Goal: Communication & Community: Answer question/provide support

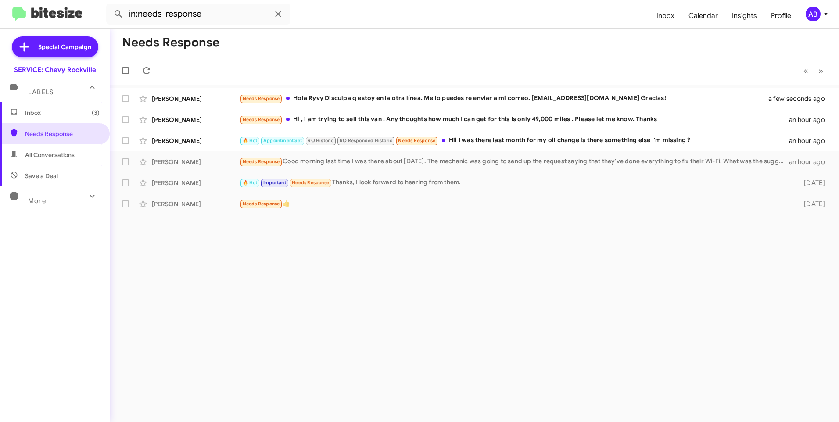
click at [287, 55] on mat-toolbar-row "Needs Response" at bounding box center [474, 43] width 729 height 28
click at [586, 138] on div "🔥 Hot Appointment Set RO Historic RO Responded Historic Needs Response Hii I wa…" at bounding box center [518, 141] width 557 height 10
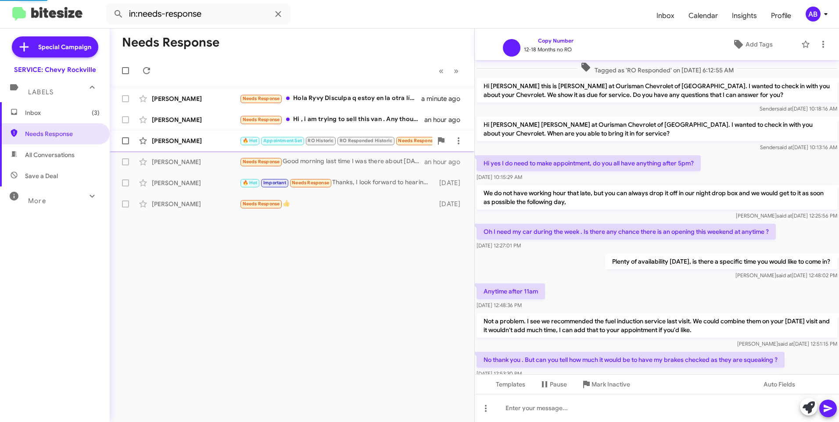
scroll to position [325, 0]
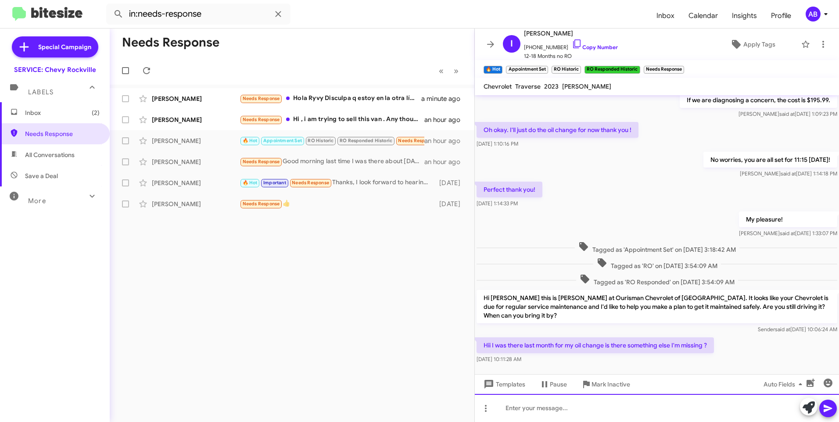
click at [560, 410] on div at bounding box center [657, 408] width 364 height 28
click at [826, 406] on icon at bounding box center [828, 408] width 8 height 7
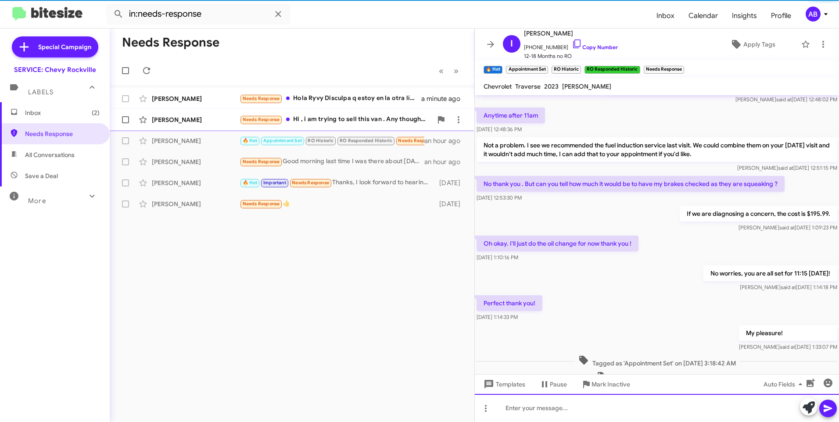
scroll to position [0, 0]
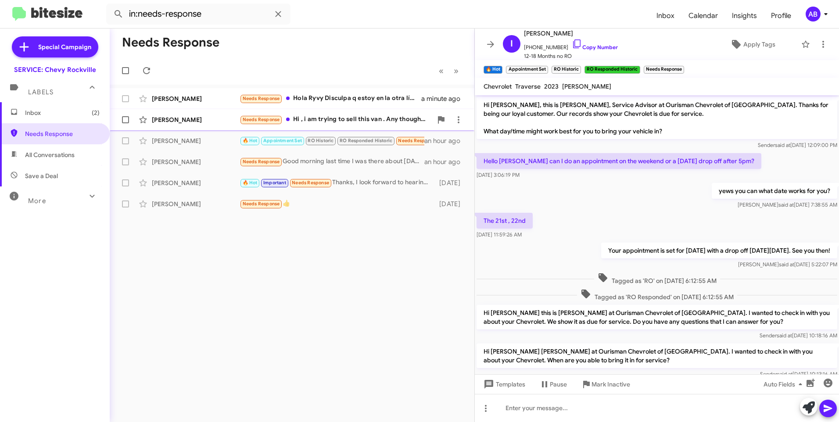
click at [361, 118] on div "Needs Response Hi , i am trying to sell this van . Any thoughts how much I can …" at bounding box center [336, 120] width 193 height 10
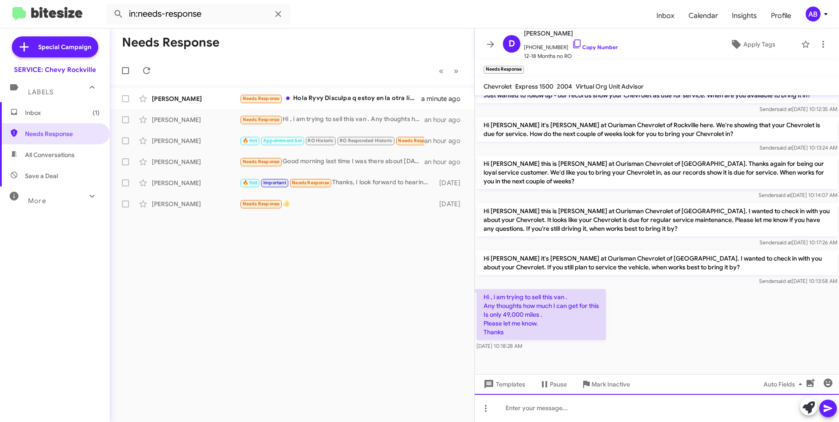
click at [535, 407] on div at bounding box center [657, 408] width 364 height 28
click at [833, 410] on icon at bounding box center [828, 408] width 11 height 11
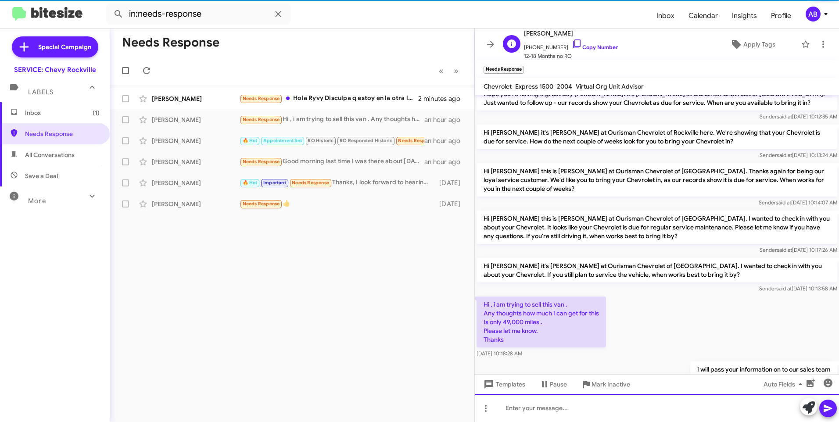
scroll to position [293, 0]
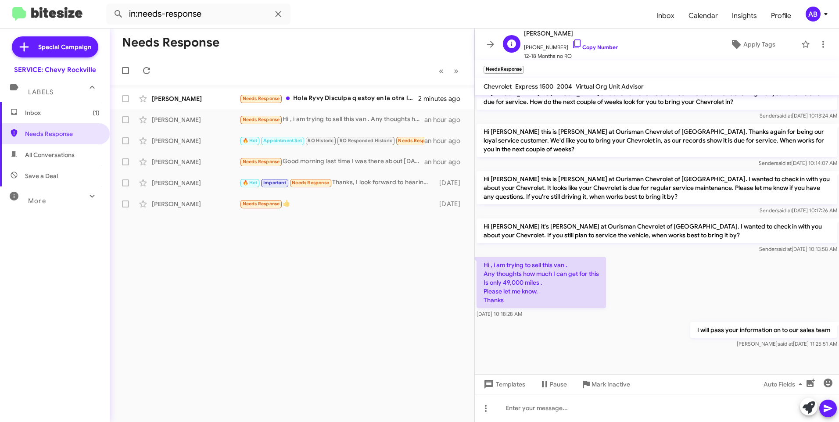
click at [598, 50] on span "[PHONE_NUMBER] Copy Number" at bounding box center [571, 45] width 94 height 13
click at [595, 47] on link "Copy Number" at bounding box center [595, 47] width 46 height 7
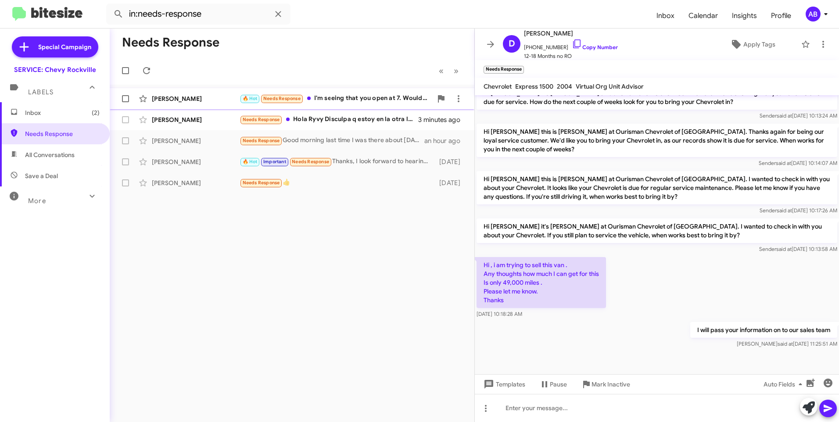
click at [158, 99] on div "[PERSON_NAME]" at bounding box center [196, 98] width 88 height 9
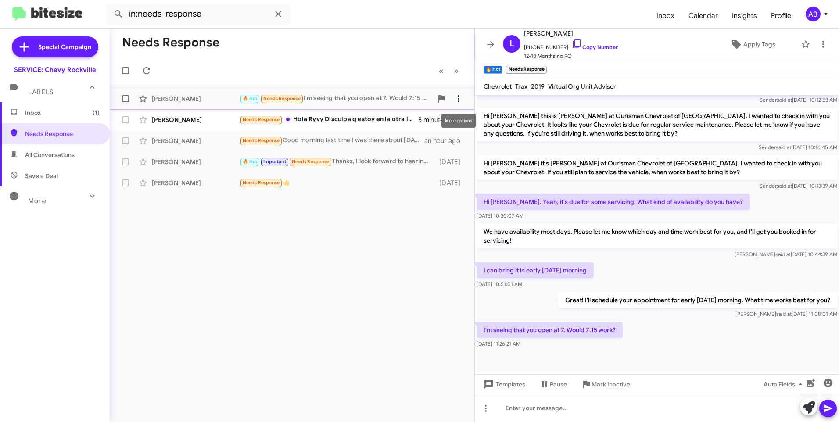
click at [456, 99] on icon at bounding box center [458, 98] width 11 height 11
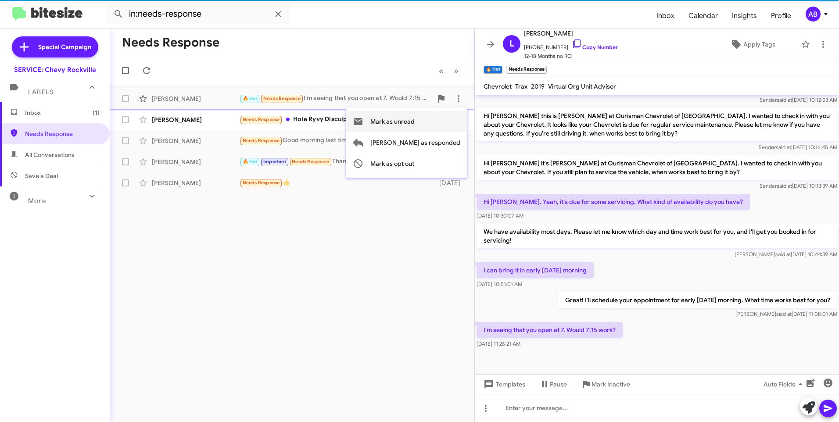
click at [415, 120] on span "Mark as unread" at bounding box center [392, 121] width 44 height 21
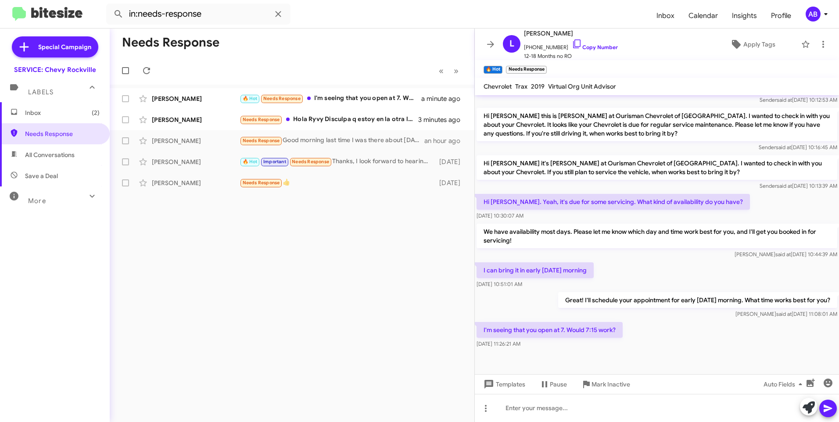
click at [315, 307] on div "Needs Response « Previous » Next [PERSON_NAME] 🔥 Hot Needs Response I'm seeing …" at bounding box center [292, 226] width 365 height 394
click at [48, 133] on span "Needs Response" at bounding box center [62, 133] width 75 height 9
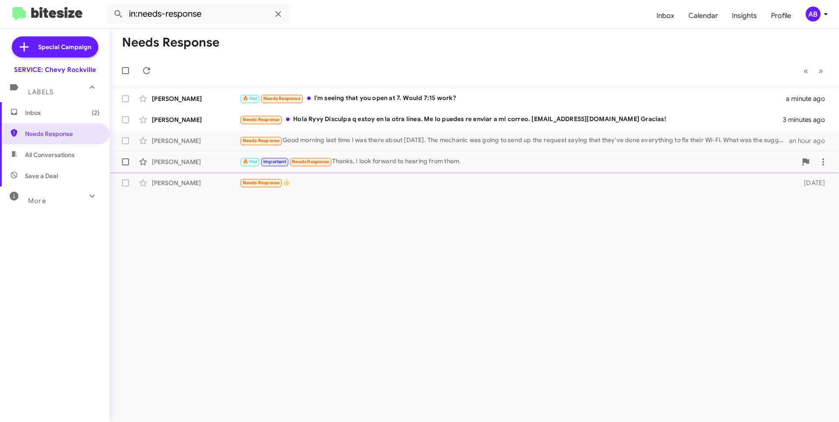
click at [488, 167] on div "[PERSON_NAME] 🔥 Hot Important Needs Response Thanks, I look forward to hearing …" at bounding box center [474, 162] width 715 height 18
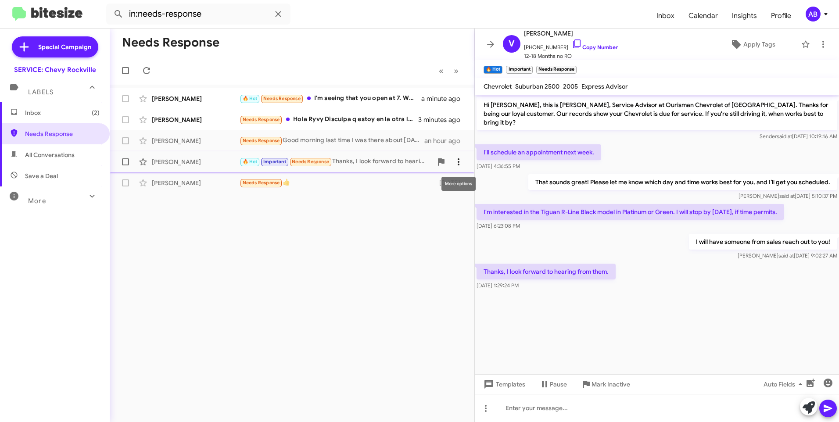
click at [458, 159] on icon at bounding box center [459, 161] width 2 height 7
click at [383, 141] on div "Needs Response Good morning last time I was there about [DATE]. The mechanic wa…" at bounding box center [336, 141] width 193 height 10
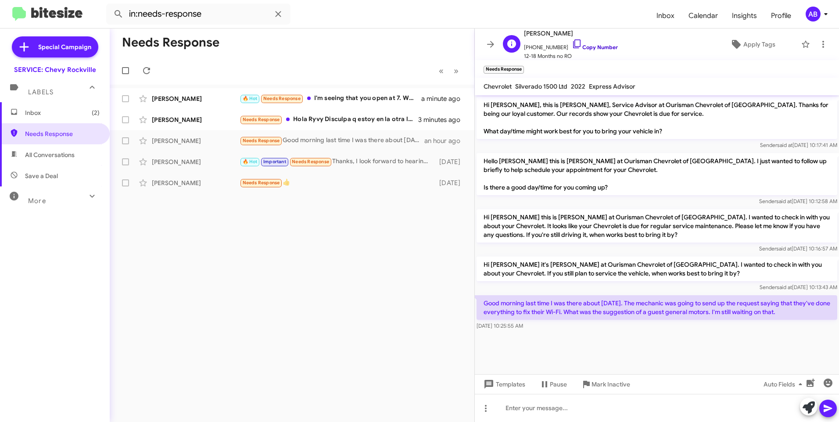
click at [582, 49] on link "Copy Number" at bounding box center [595, 47] width 46 height 7
click at [463, 140] on icon at bounding box center [458, 141] width 11 height 11
click at [424, 184] on span "[PERSON_NAME] as responded" at bounding box center [415, 184] width 90 height 21
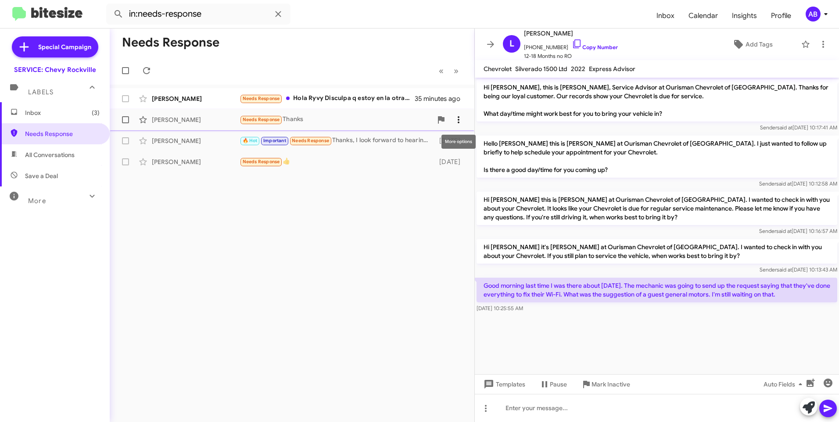
click at [456, 121] on icon at bounding box center [458, 120] width 11 height 11
click at [366, 117] on div at bounding box center [419, 211] width 839 height 422
click at [366, 117] on div "Needs Response Thanks" at bounding box center [327, 120] width 175 height 10
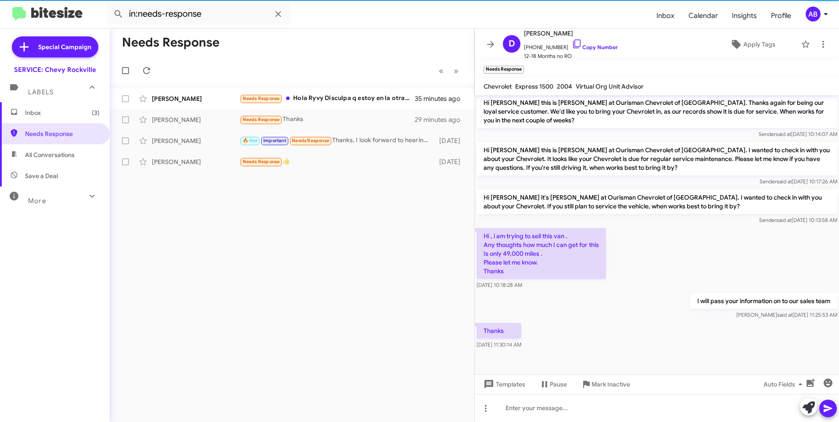
scroll to position [325, 0]
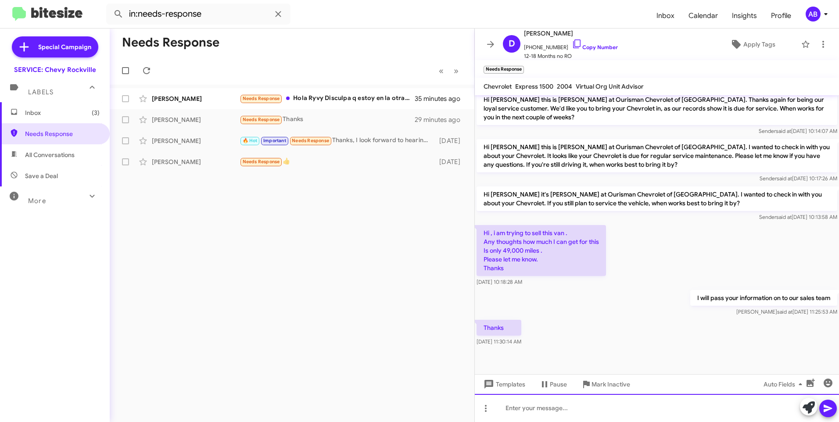
click at [555, 417] on div at bounding box center [657, 408] width 364 height 28
click at [826, 409] on icon at bounding box center [828, 408] width 11 height 11
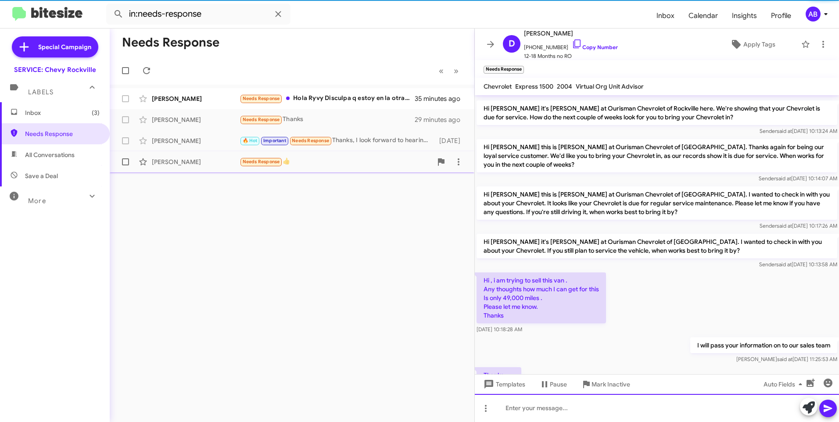
scroll to position [357, 0]
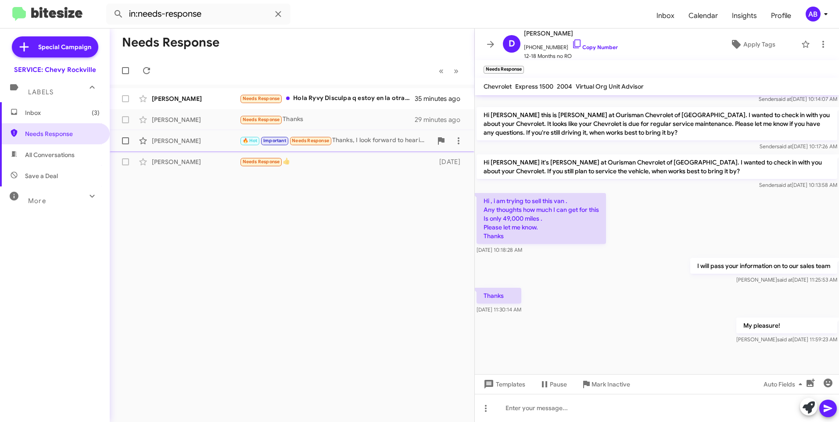
click at [378, 137] on div "🔥 Hot Important Needs Response Thanks, I look forward to hearing from them." at bounding box center [336, 141] width 193 height 10
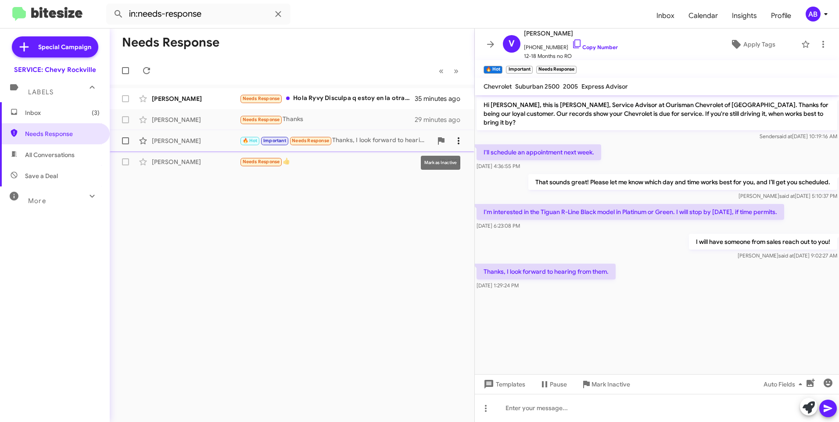
click at [458, 139] on icon at bounding box center [458, 141] width 11 height 11
click at [354, 163] on div "Needs Response 👍" at bounding box center [336, 162] width 193 height 10
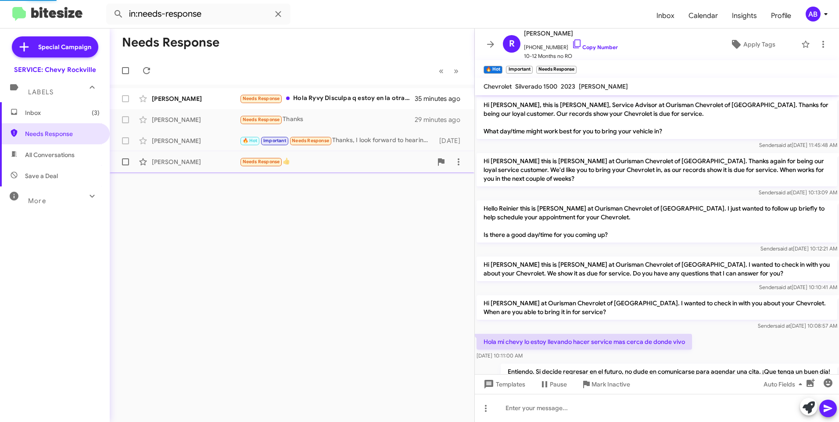
scroll to position [65, 0]
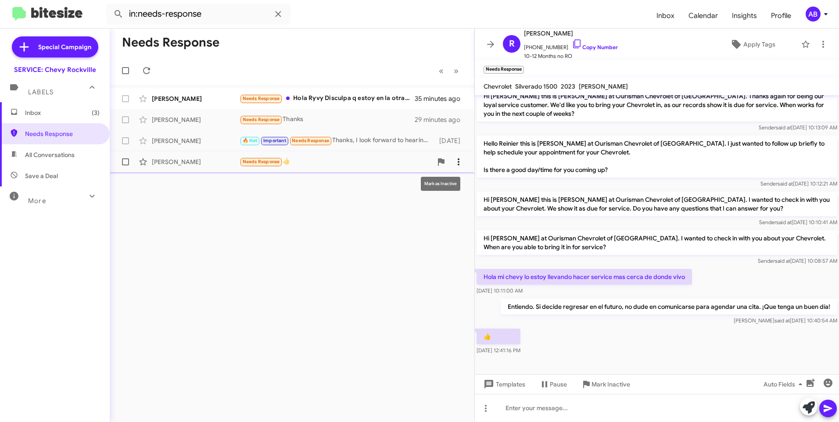
click at [457, 159] on icon at bounding box center [458, 162] width 11 height 11
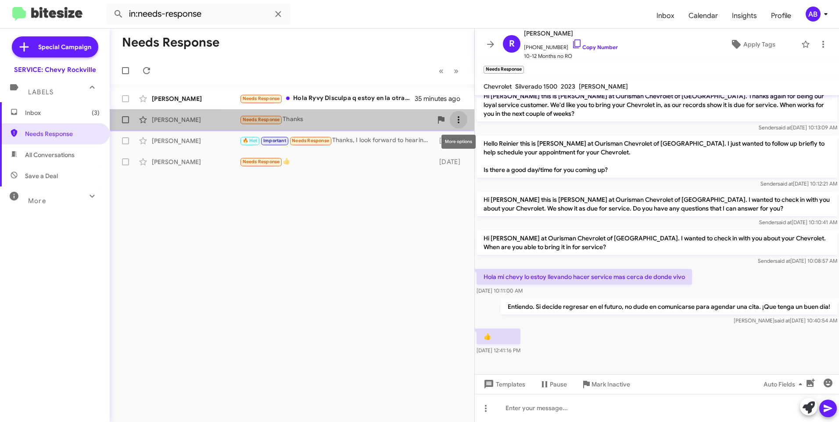
click at [462, 123] on icon at bounding box center [458, 120] width 11 height 11
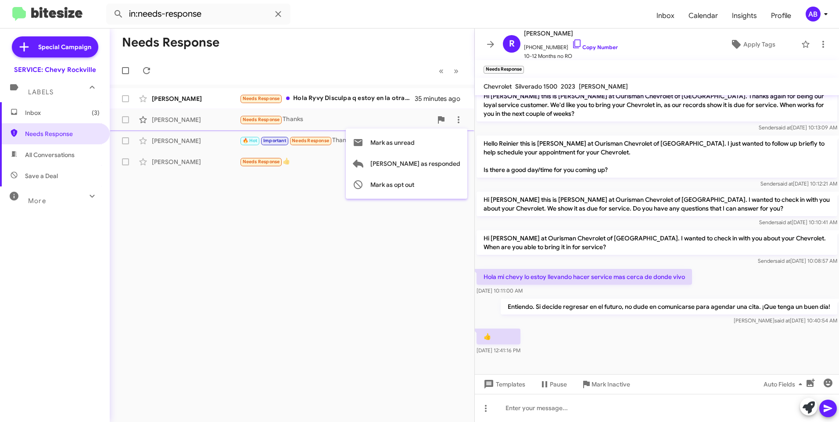
click at [378, 118] on div at bounding box center [419, 211] width 839 height 422
click at [378, 118] on div "Needs Response Thanks" at bounding box center [336, 120] width 193 height 10
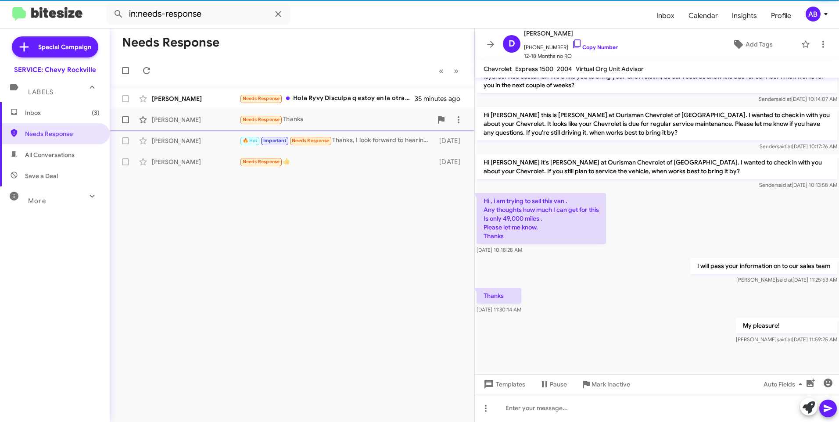
scroll to position [339, 0]
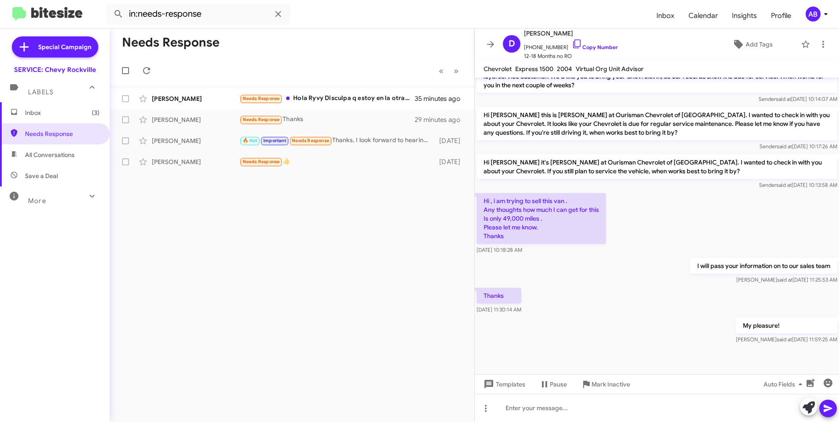
click at [48, 114] on span "Inbox (3)" at bounding box center [62, 112] width 75 height 9
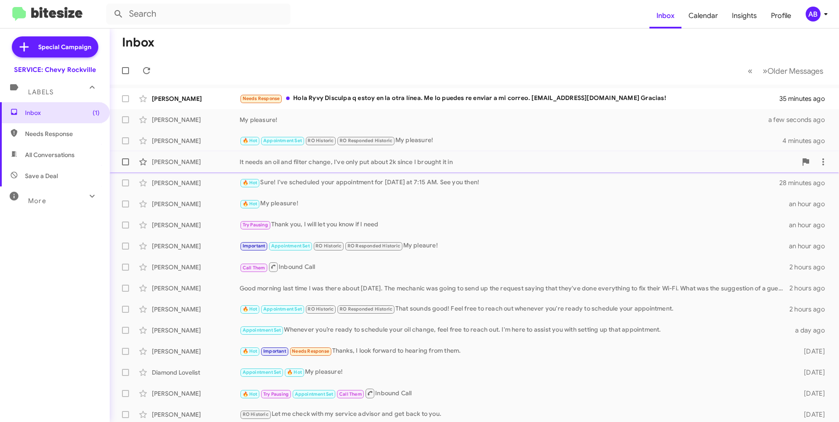
click at [418, 163] on div "It needs an oil and filter change, I've only put about 2k since I brought it in" at bounding box center [518, 162] width 557 height 9
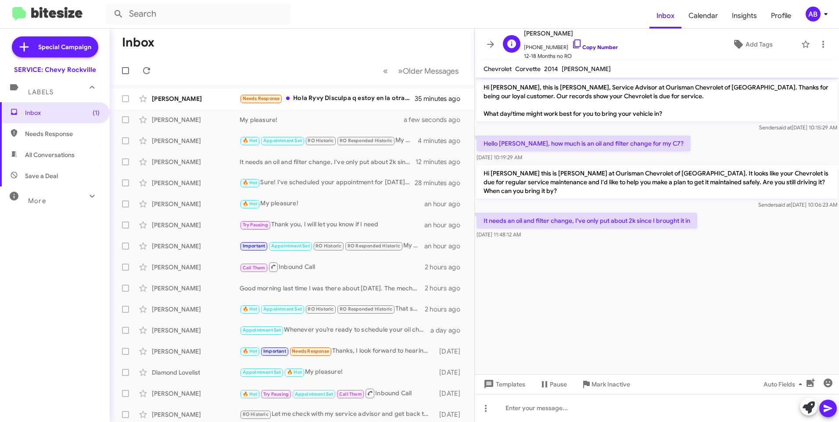
click at [585, 46] on link "Copy Number" at bounding box center [595, 47] width 46 height 7
